Goal: Find specific page/section: Find specific page/section

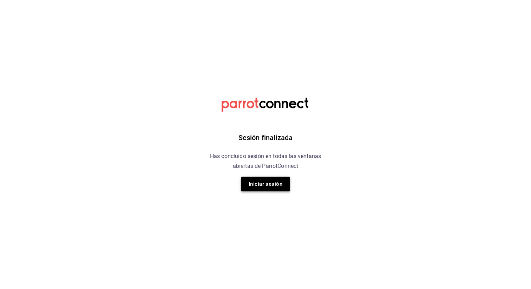
click at [276, 188] on button "Iniciar sesión" at bounding box center [265, 184] width 49 height 15
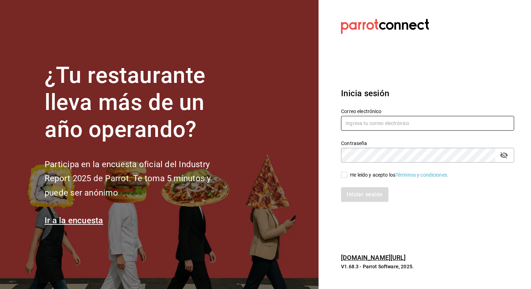
type input "[EMAIL_ADDRESS][DOMAIN_NAME]"
click at [345, 176] on input "He leído y acepto los Términos y condiciones." at bounding box center [344, 175] width 6 height 6
checkbox input "true"
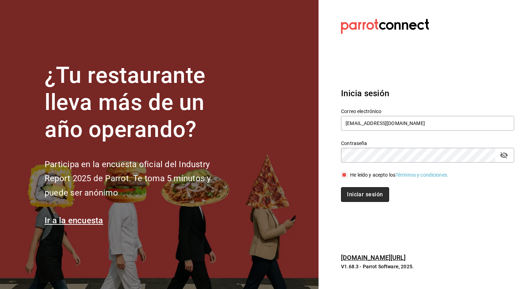
click at [354, 191] on button "Iniciar sesión" at bounding box center [365, 194] width 48 height 15
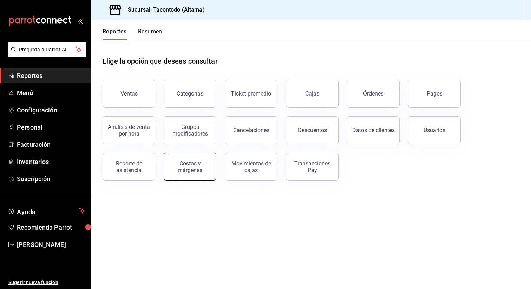
click at [189, 168] on div "Costos y márgenes" at bounding box center [190, 166] width 44 height 13
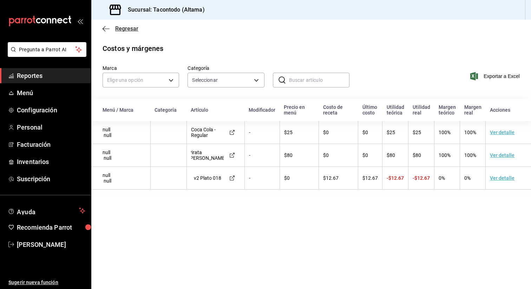
click at [107, 30] on icon "button" at bounding box center [106, 29] width 7 height 6
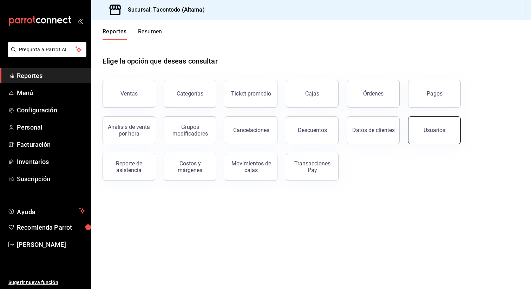
click at [412, 137] on button "Usuarios" at bounding box center [434, 130] width 53 height 28
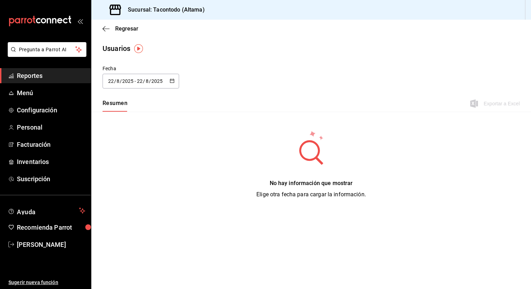
click at [105, 32] on div "Regresar" at bounding box center [311, 29] width 440 height 18
